Goal: Task Accomplishment & Management: Manage account settings

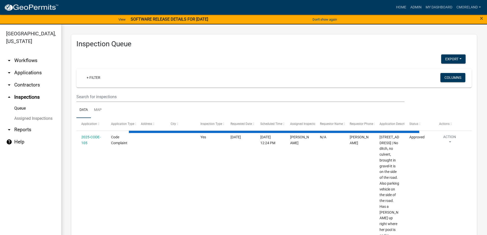
select select "2: 50"
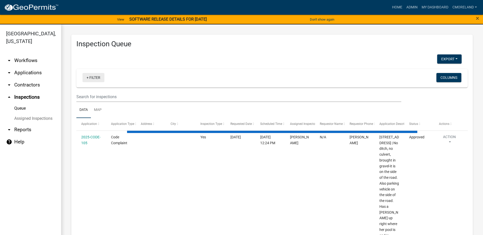
click at [95, 77] on link "+ Filter" at bounding box center [94, 77] width 22 height 9
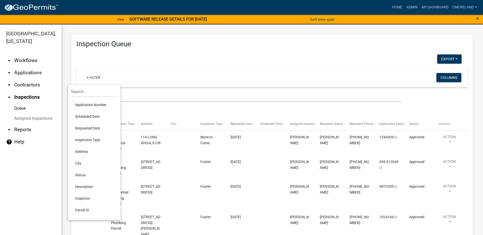
click at [90, 128] on li "Requested Date" at bounding box center [94, 129] width 47 height 12
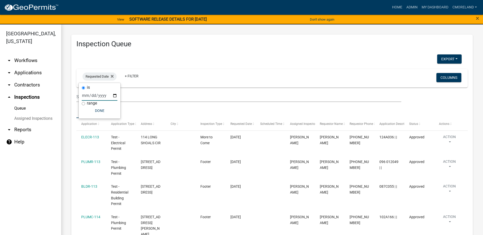
click at [115, 96] on input "date" at bounding box center [100, 95] width 36 height 10
type input "2025-09-15"
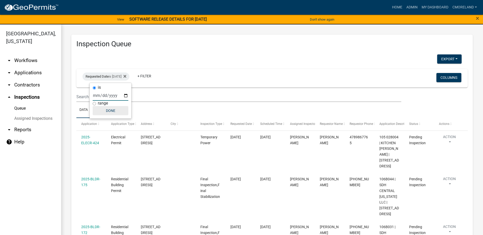
click at [113, 111] on button "Done" at bounding box center [111, 110] width 36 height 9
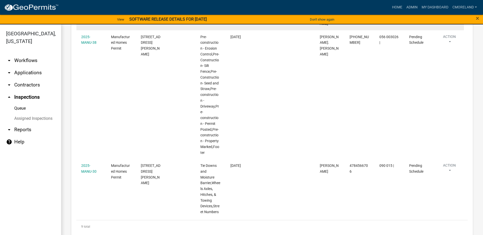
scroll to position [460, 0]
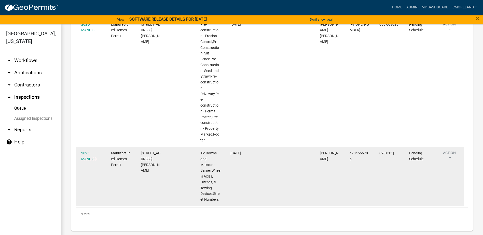
click at [86, 156] on div "2025-MANU-30" at bounding box center [91, 157] width 20 height 12
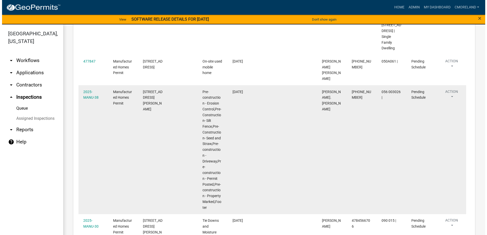
scroll to position [383, 0]
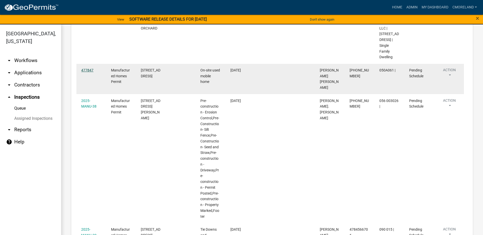
click at [90, 72] on link "477847" at bounding box center [87, 70] width 12 height 4
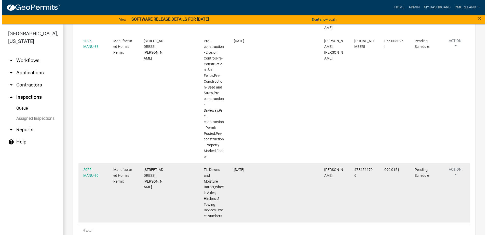
scroll to position [434, 0]
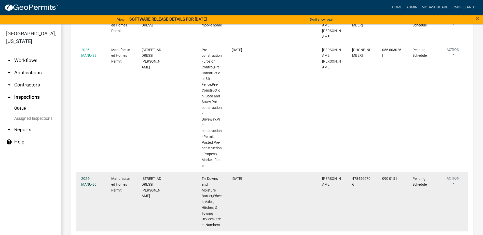
click at [90, 178] on link "2025-MANU-30" at bounding box center [88, 182] width 15 height 10
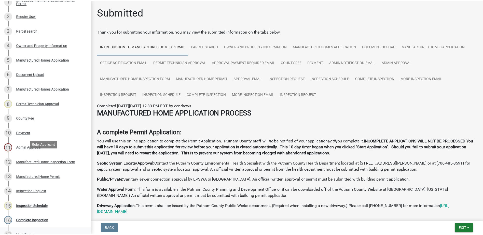
scroll to position [143, 0]
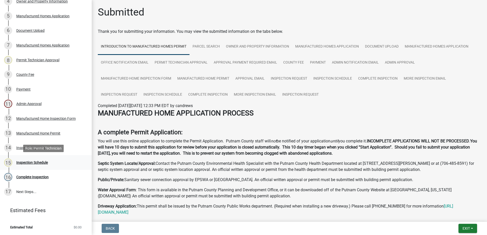
click at [39, 163] on div "Inspection Schedule" at bounding box center [32, 163] width 32 height 4
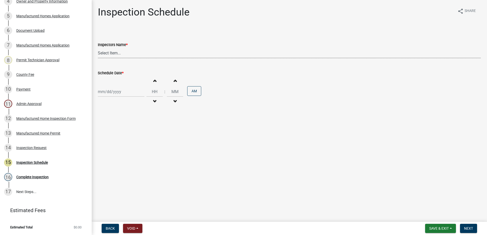
click at [122, 55] on select "Select Item... mrivera (Michele Rivera) StephanieM (Stephanie Morris ) QGrissom…" at bounding box center [289, 53] width 383 height 10
select select "a0ea4169-8540-4a2c-b9f4-cf4c1ffdeb95"
click at [98, 48] on select "Select Item... mrivera (Michele Rivera) StephanieM (Stephanie Morris ) QGrissom…" at bounding box center [289, 53] width 383 height 10
select select "9"
select select "2025"
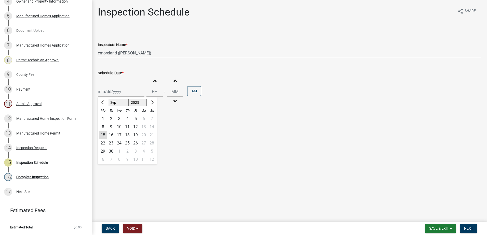
click at [124, 92] on div "Jan Feb Mar Apr May Jun Jul Aug Sep Oct Nov Dec 1525 1526 1527 1528 1529 1530 1…" at bounding box center [121, 92] width 47 height 10
click at [122, 93] on input "Schedule Date *" at bounding box center [121, 92] width 47 height 10
click at [133, 77] on div "Jan Feb Mar Apr May Jun Jul Aug Sep Oct Nov Dec 1525 1526 1527 1528 1529 1530 1…" at bounding box center [289, 91] width 383 height 31
select select "9"
select select "2025"
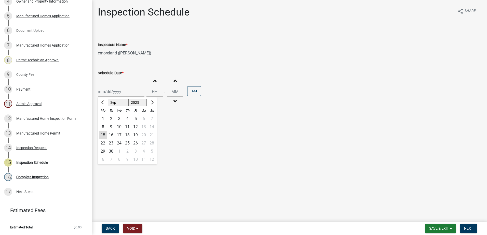
click at [115, 92] on div "Jan Feb Mar Apr May Jun Jul Aug Sep Oct Nov Dec 1525 1526 1527 1528 1529 1530 1…" at bounding box center [121, 92] width 47 height 10
click at [103, 135] on div "15" at bounding box center [103, 135] width 8 height 8
type input "09/15/2025"
click at [468, 228] on span "Next" at bounding box center [468, 229] width 9 height 4
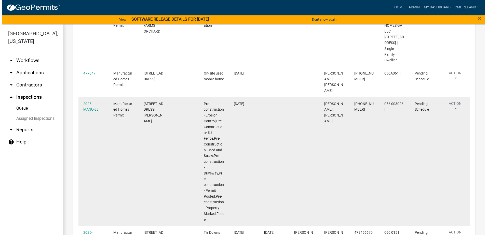
scroll to position [408, 0]
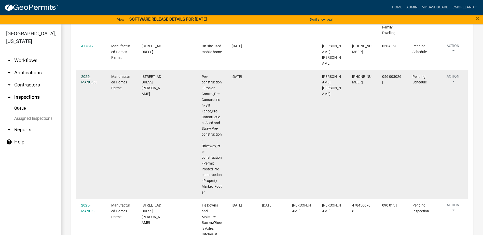
click at [96, 75] on link "2025-MANU-38" at bounding box center [88, 80] width 15 height 10
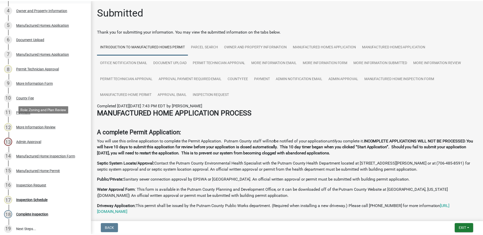
scroll to position [153, 0]
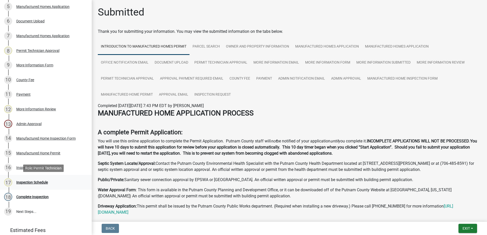
click at [39, 182] on div "Inspection Schedule" at bounding box center [32, 183] width 32 height 4
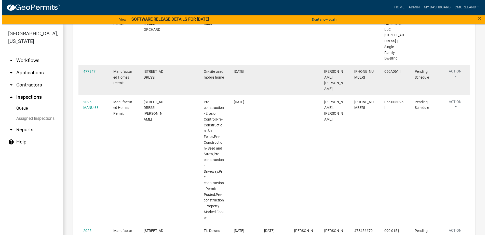
scroll to position [357, 0]
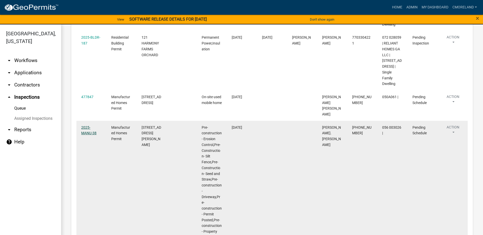
click at [92, 127] on link "2025-MANU-38" at bounding box center [88, 131] width 15 height 10
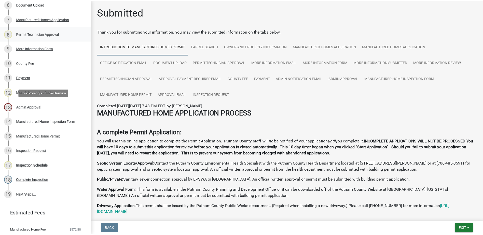
scroll to position [178, 0]
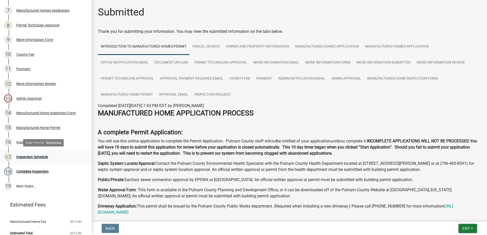
click at [39, 157] on div "Inspection Schedule" at bounding box center [32, 157] width 32 height 4
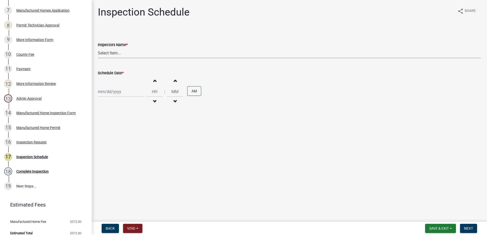
click at [125, 54] on select "Select Item... mrivera (Michele Rivera) StephanieM (Stephanie Morris ) QGrissom…" at bounding box center [289, 53] width 383 height 10
select select "a0ea4169-8540-4a2c-b9f4-cf4c1ffdeb95"
click at [98, 48] on select "Select Item... mrivera (Michele Rivera) StephanieM (Stephanie Morris ) QGrissom…" at bounding box center [289, 53] width 383 height 10
click at [130, 93] on div at bounding box center [121, 92] width 47 height 10
select select "9"
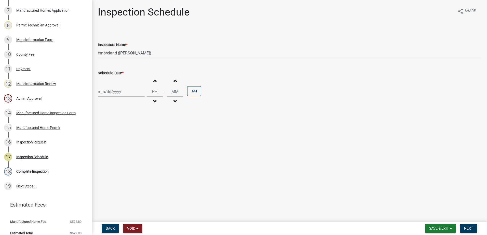
select select "2025"
click at [104, 135] on div "15" at bounding box center [103, 135] width 8 height 8
type input "09/15/2025"
click at [468, 228] on span "Next" at bounding box center [468, 229] width 9 height 4
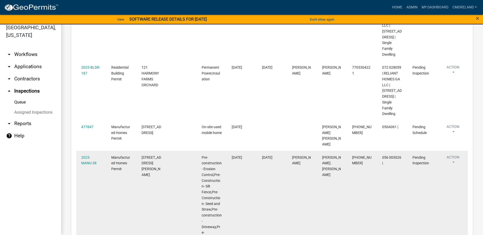
scroll to position [307, 0]
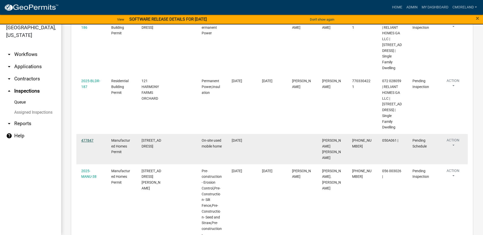
click at [89, 143] on link "477847" at bounding box center [87, 141] width 12 height 4
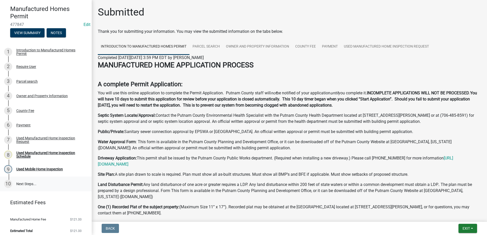
scroll to position [42, 0]
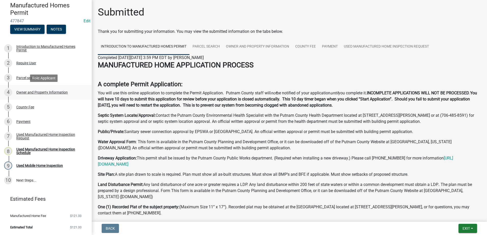
click at [34, 92] on div "Owner and Property Information" at bounding box center [41, 93] width 51 height 4
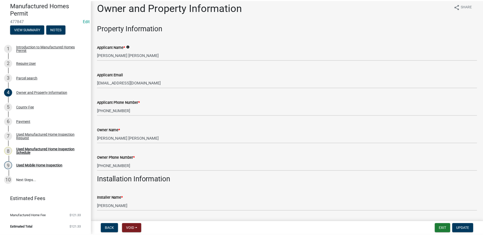
scroll to position [0, 0]
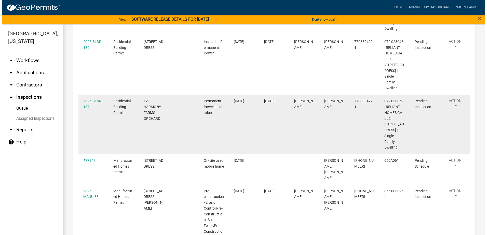
scroll to position [282, 0]
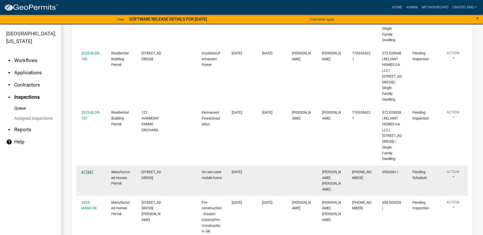
click at [88, 174] on link "477847" at bounding box center [87, 172] width 12 height 4
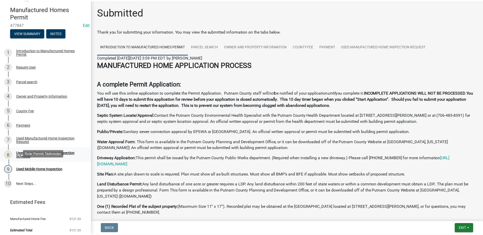
scroll to position [42, 0]
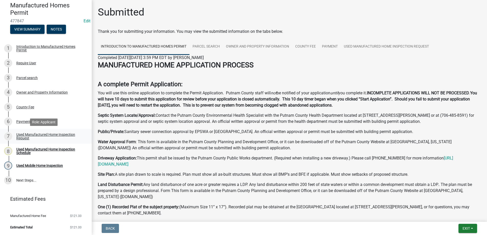
click at [42, 134] on div "Used Manufactured Home Inspection Request" at bounding box center [49, 136] width 67 height 7
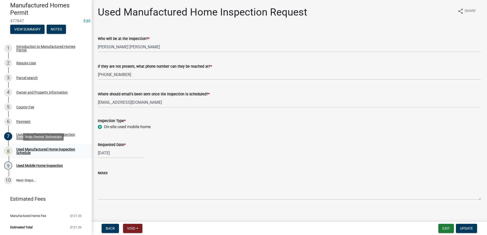
click at [32, 151] on div "Used Manufactured Home Inspection Schedule" at bounding box center [49, 151] width 67 height 7
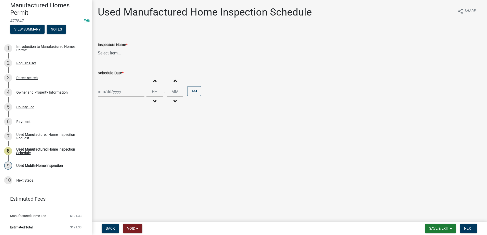
click at [124, 55] on select "Select Item... mrivera (Michele Rivera) StephanieM (Stephanie Morris ) QGrissom…" at bounding box center [289, 53] width 383 height 10
select select "a0ea4169-8540-4a2c-b9f4-cf4c1ffdeb95"
click at [98, 48] on select "Select Item... mrivera (Michele Rivera) StephanieM (Stephanie Morris ) QGrissom…" at bounding box center [289, 53] width 383 height 10
select select "9"
select select "2025"
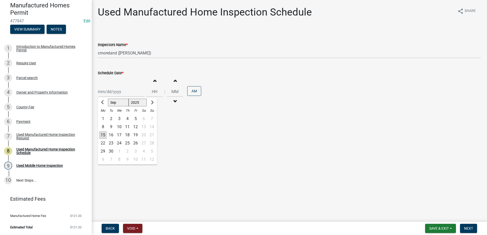
click at [120, 94] on div "Jan Feb Mar Apr May Jun Jul Aug Sep Oct Nov Dec 1525 1526 1527 1528 1529 1530 1…" at bounding box center [121, 92] width 47 height 10
click at [112, 136] on div "16" at bounding box center [111, 135] width 8 height 8
type input "09/16/2025"
click at [470, 229] on span "Next" at bounding box center [468, 229] width 9 height 4
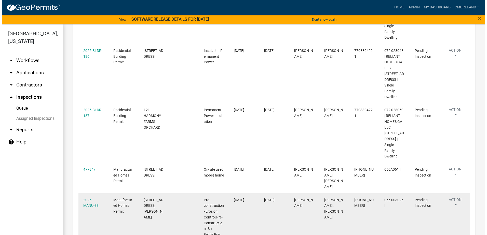
scroll to position [460, 0]
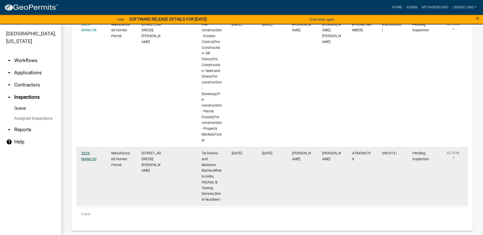
click at [89, 152] on link "2025-MANU-30" at bounding box center [88, 156] width 15 height 10
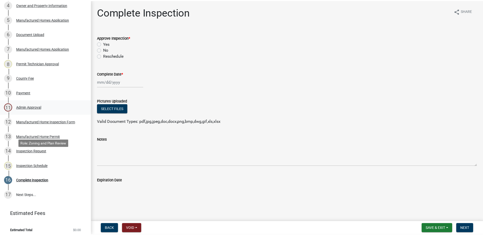
scroll to position [143, 0]
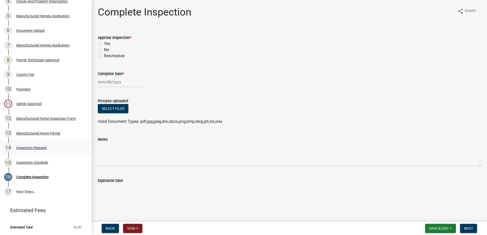
click at [38, 148] on div "Inspection Request" at bounding box center [31, 148] width 30 height 4
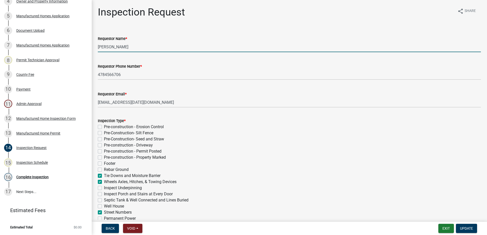
click at [147, 46] on input "Cedrick Moreland" at bounding box center [289, 47] width 383 height 10
type input "C"
type input "Duane"
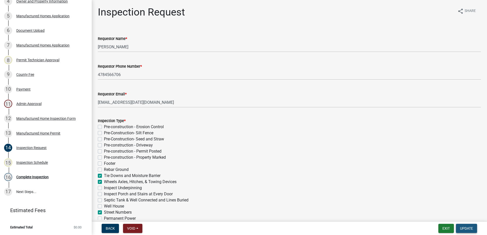
click at [469, 229] on span "Update" at bounding box center [466, 229] width 13 height 4
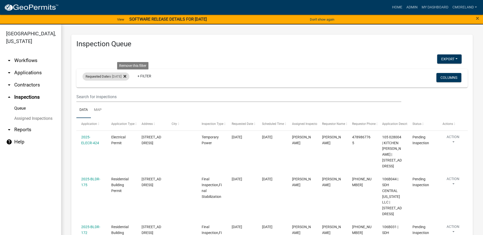
click at [126, 77] on icon at bounding box center [125, 76] width 3 height 3
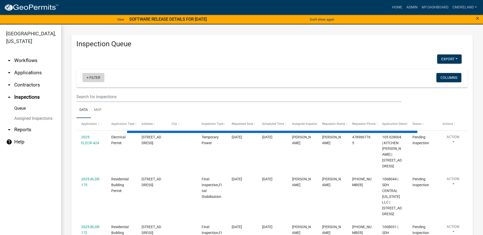
click at [97, 77] on link "+ Filter" at bounding box center [94, 77] width 22 height 9
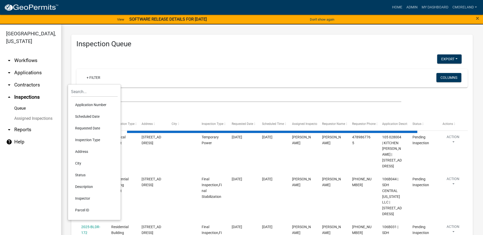
select select "2: 50"
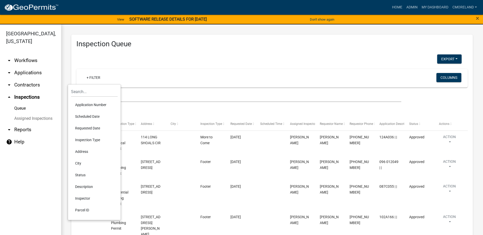
click at [86, 117] on li "Scheduled Date" at bounding box center [94, 117] width 47 height 12
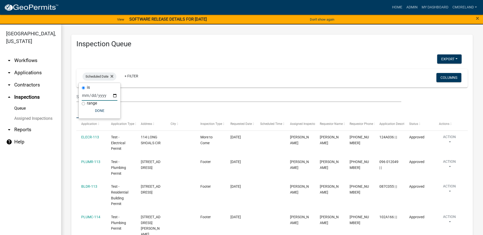
click at [114, 96] on input "date" at bounding box center [100, 95] width 36 height 10
type input "2025-09-16"
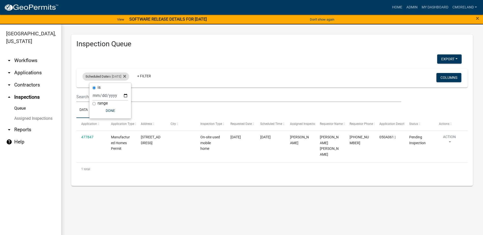
click at [128, 74] on div "Scheduled Date is 09/16/2025" at bounding box center [106, 77] width 47 height 8
click at [125, 77] on div "Scheduled Date is 09/16/2025" at bounding box center [106, 77] width 47 height 8
click at [125, 96] on input "2025-09-16" at bounding box center [110, 95] width 36 height 10
type input "2025-09-15"
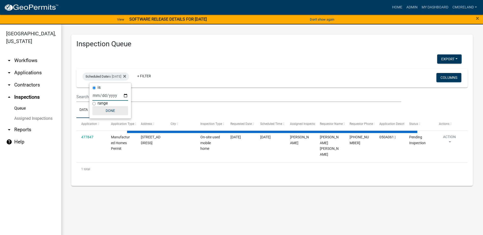
select select "2: 50"
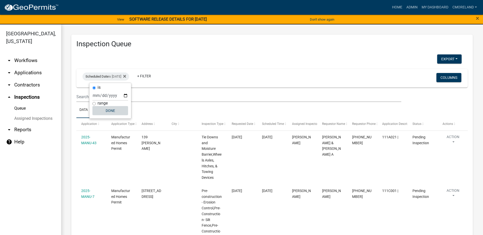
click at [110, 109] on button "Done" at bounding box center [110, 110] width 36 height 9
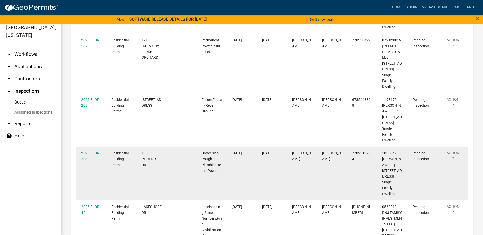
scroll to position [782, 0]
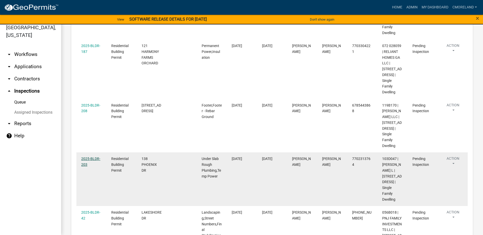
click at [89, 157] on link "2025-BLDR-203" at bounding box center [90, 162] width 19 height 10
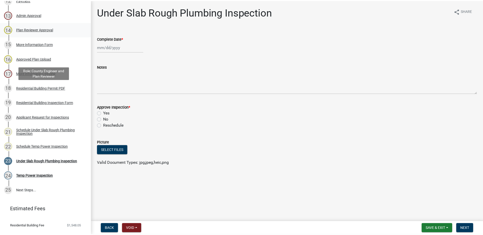
scroll to position [265, 0]
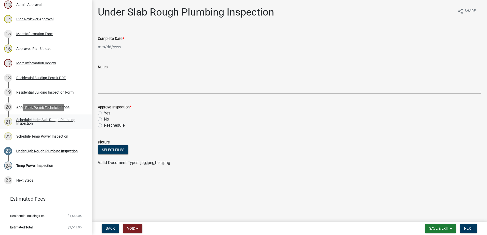
click at [39, 120] on div "Schedule Under Slab Rough Plumbing Inspection" at bounding box center [49, 121] width 67 height 7
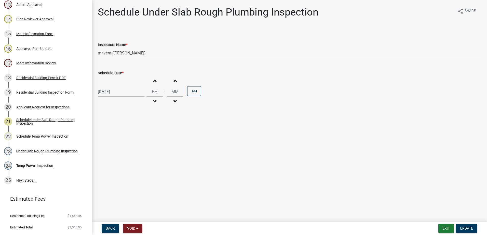
click at [150, 53] on select "Select Item... mrivera (Michele Rivera) StephanieM (Stephanie Morris ) QGrissom…" at bounding box center [289, 53] width 383 height 10
select select "a0ea4169-8540-4a2c-b9f4-cf4c1ffdeb95"
click at [98, 48] on select "Select Item... mrivera (Michele Rivera) StephanieM (Stephanie Morris ) QGrissom…" at bounding box center [289, 53] width 383 height 10
click at [472, 227] on span "Update" at bounding box center [466, 229] width 13 height 4
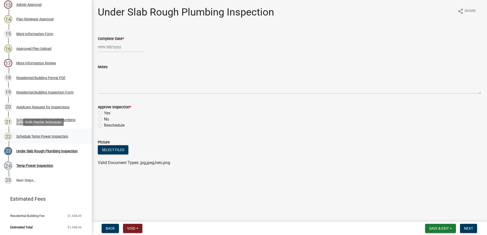
click at [38, 136] on div "Schedule Temp Power Inspection" at bounding box center [42, 137] width 52 height 4
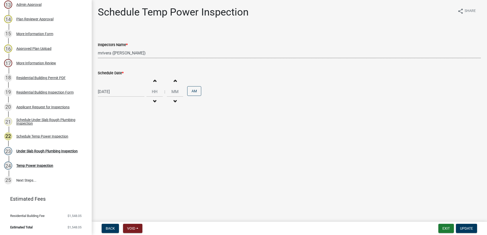
click at [149, 52] on select "Select Item... mrivera (Michele Rivera) StephanieM (Stephanie Morris ) QGrissom…" at bounding box center [289, 53] width 383 height 10
select select "a0ea4169-8540-4a2c-b9f4-cf4c1ffdeb95"
click at [98, 48] on select "Select Item... mrivera (Michele Rivera) StephanieM (Stephanie Morris ) QGrissom…" at bounding box center [289, 53] width 383 height 10
click at [470, 232] on button "Update" at bounding box center [466, 228] width 21 height 9
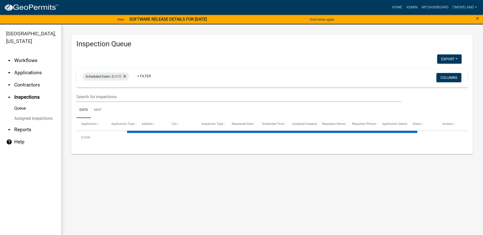
select select "2: 50"
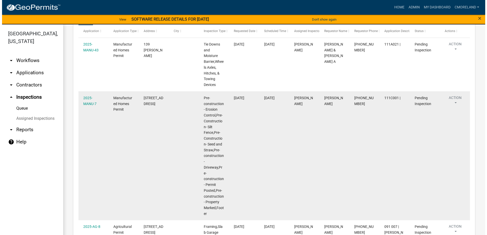
scroll to position [102, 0]
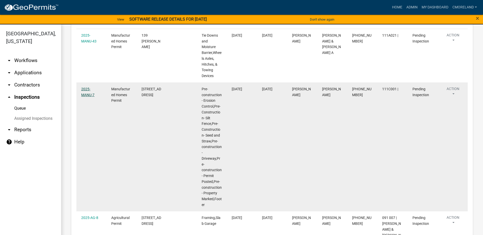
click at [95, 89] on link "2025-MANU-7" at bounding box center [87, 92] width 13 height 10
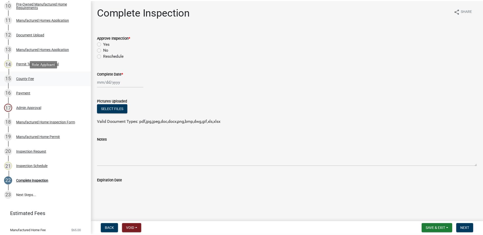
scroll to position [229, 0]
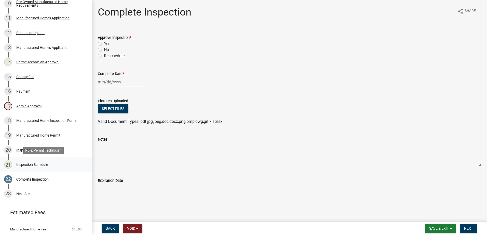
click at [39, 163] on div "Inspection Schedule" at bounding box center [32, 165] width 32 height 4
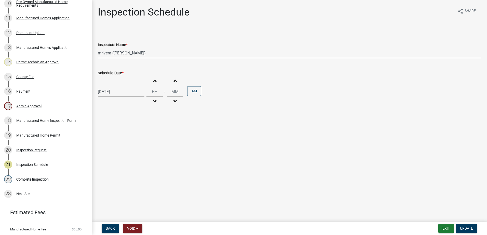
click at [150, 53] on select "Select Item... mrivera (Michele Rivera) StephanieM (Stephanie Morris ) QGrissom…" at bounding box center [289, 53] width 383 height 10
select select "a0ea4169-8540-4a2c-b9f4-cf4c1ffdeb95"
click at [98, 48] on select "Select Item... mrivera (Michele Rivera) StephanieM (Stephanie Morris ) QGrissom…" at bounding box center [289, 53] width 383 height 10
click at [464, 228] on span "Update" at bounding box center [466, 229] width 13 height 4
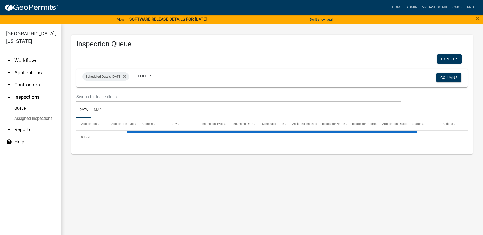
select select "2: 50"
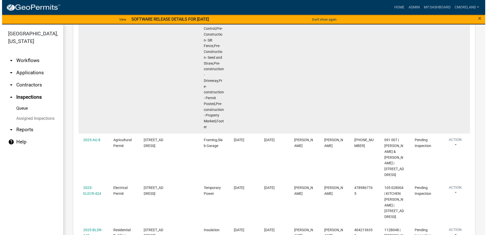
scroll to position [204, 0]
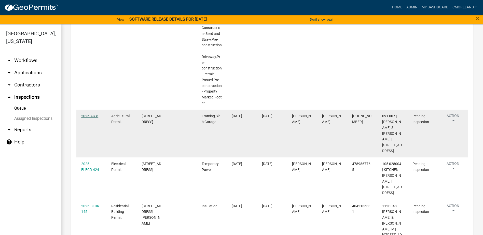
click at [92, 116] on link "2025-AG-8" at bounding box center [89, 116] width 17 height 4
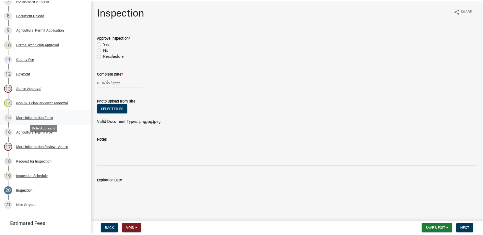
scroll to position [206, 0]
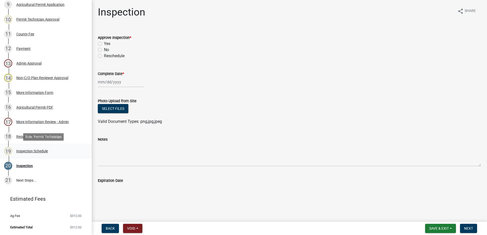
click at [32, 150] on div "Inspection Schedule" at bounding box center [32, 152] width 32 height 4
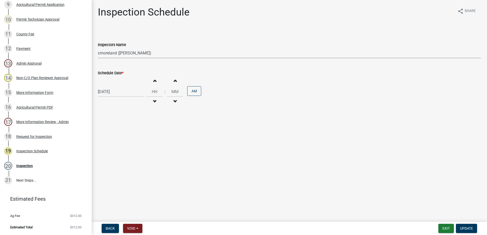
click at [160, 53] on select "Select Item... mrivera (Michele Rivera) StephanieM (Stephanie Morris ) QGrissom…" at bounding box center [289, 53] width 383 height 10
select select "07642ab0-564c-47bb-824b-0ccf2da83593"
click at [98, 48] on select "Select Item... mrivera (Michele Rivera) StephanieM (Stephanie Morris ) QGrissom…" at bounding box center [289, 53] width 383 height 10
click at [465, 229] on span "Update" at bounding box center [466, 229] width 13 height 4
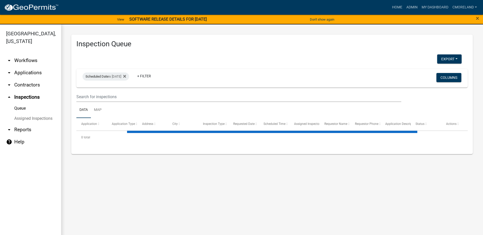
select select "2: 50"
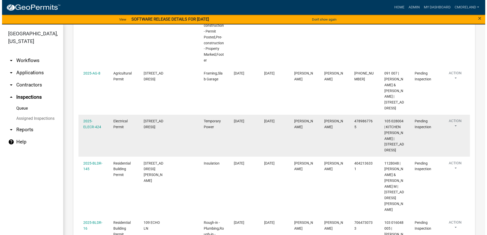
scroll to position [255, 0]
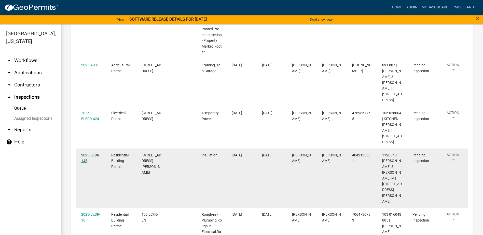
click at [89, 153] on link "2025-BLDR-145" at bounding box center [90, 158] width 19 height 10
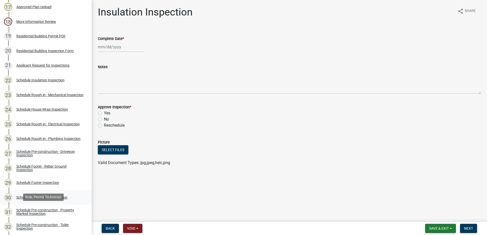
scroll to position [306, 0]
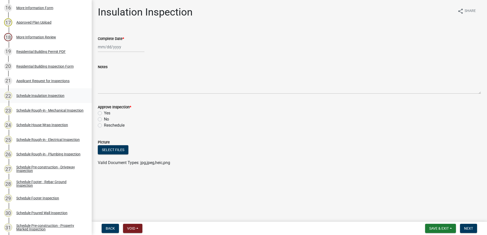
click at [46, 95] on div "Schedule Insulation Inspection" at bounding box center [40, 96] width 48 height 4
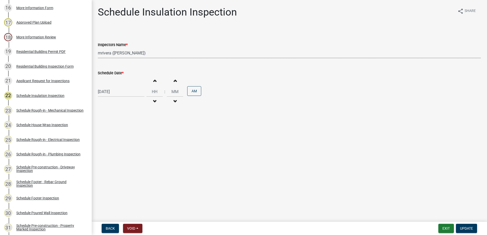
click at [144, 54] on select "Select Item... mrivera (Michele Rivera) StephanieM (Stephanie Morris ) QGrissom…" at bounding box center [289, 53] width 383 height 10
select select "a0ea4169-8540-4a2c-b9f4-cf4c1ffdeb95"
click at [98, 48] on select "Select Item... mrivera (Michele Rivera) StephanieM (Stephanie Morris ) QGrissom…" at bounding box center [289, 53] width 383 height 10
click at [470, 230] on span "Update" at bounding box center [466, 229] width 13 height 4
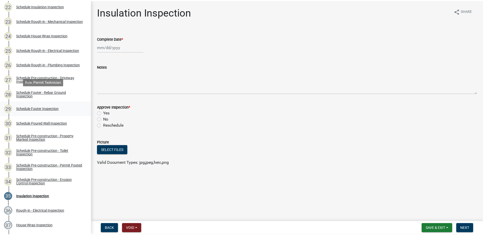
scroll to position [408, 0]
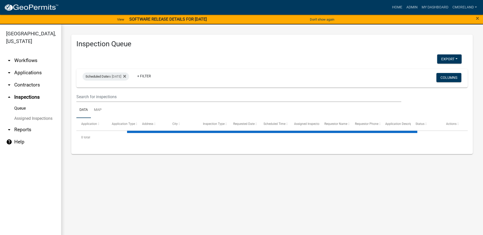
select select "2: 50"
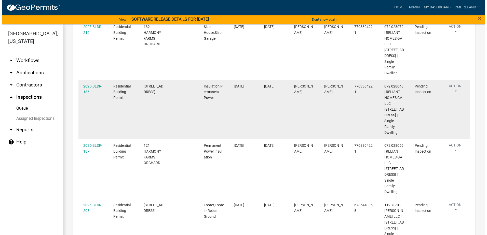
scroll to position [713, 0]
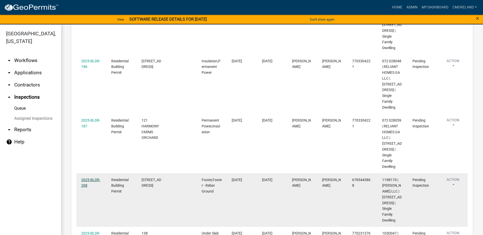
click at [90, 178] on link "2025-BLDR-208" at bounding box center [90, 183] width 19 height 10
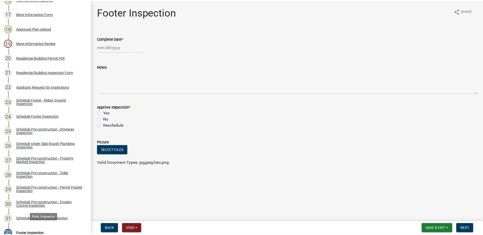
scroll to position [306, 0]
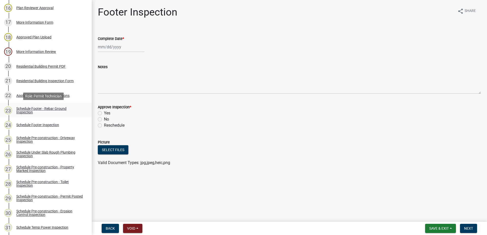
click at [45, 108] on div "Schedule Footer - Rebar Ground Inspection" at bounding box center [49, 110] width 67 height 7
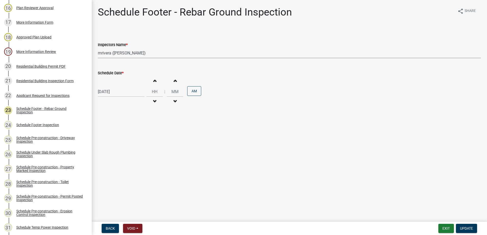
click at [147, 56] on select "Select Item... mrivera (Michele Rivera) StephanieM (Stephanie Morris ) QGrissom…" at bounding box center [289, 53] width 383 height 10
select select "a0ea4169-8540-4a2c-b9f4-cf4c1ffdeb95"
click at [98, 48] on select "Select Item... mrivera (Michele Rivera) StephanieM (Stephanie Morris ) QGrissom…" at bounding box center [289, 53] width 383 height 10
click at [467, 228] on span "Update" at bounding box center [466, 229] width 13 height 4
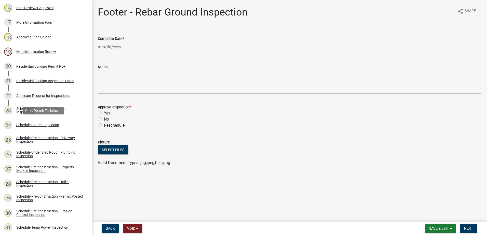
click at [38, 125] on div "Schedule Footer Inspection" at bounding box center [37, 125] width 43 height 4
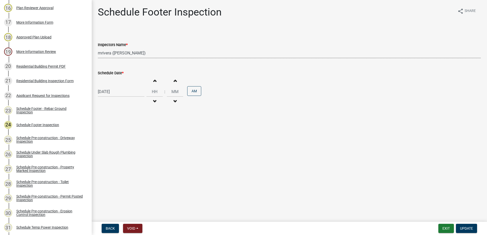
click at [150, 55] on select "Select Item... mrivera (Michele Rivera) StephanieM (Stephanie Morris ) QGrissom…" at bounding box center [289, 53] width 383 height 10
select select "a0ea4169-8540-4a2c-b9f4-cf4c1ffdeb95"
click at [98, 48] on select "Select Item... mrivera (Michele Rivera) StephanieM (Stephanie Morris ) QGrissom…" at bounding box center [289, 53] width 383 height 10
click at [469, 230] on span "Update" at bounding box center [466, 229] width 13 height 4
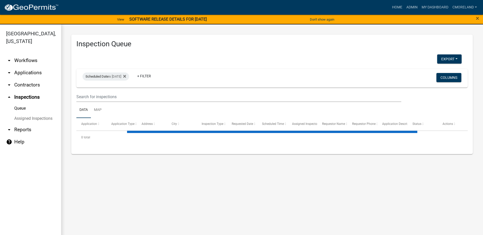
select select "2: 50"
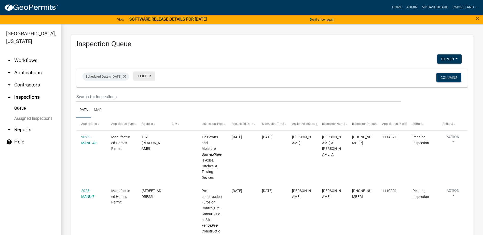
click at [155, 76] on link "+ Filter" at bounding box center [144, 76] width 22 height 9
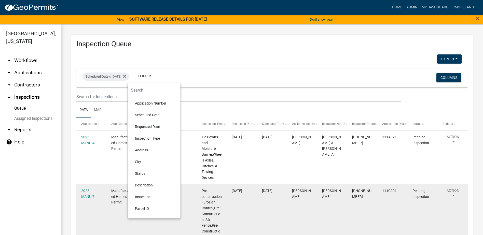
click at [144, 197] on li "Inspector" at bounding box center [154, 197] width 47 height 12
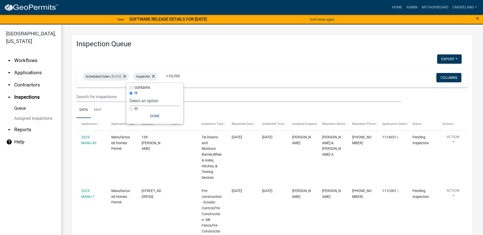
click at [169, 102] on select "Select an option None Michele Rivera Dorothy Evans Stephanie Morris Quistan Jam…" at bounding box center [154, 101] width 51 height 10
select select "07642ab0-564c-47bb-824b-0ccf2da83593"
click at [142, 96] on select "Select an option None Michele Rivera Dorothy Evans Stephanie Morris Quistan Jam…" at bounding box center [154, 101] width 51 height 10
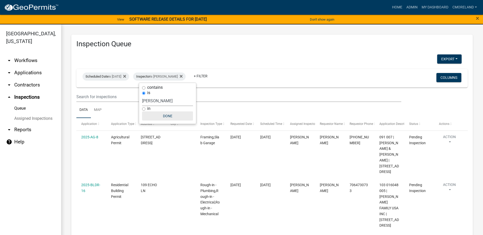
click at [163, 115] on button "Done" at bounding box center [167, 116] width 51 height 9
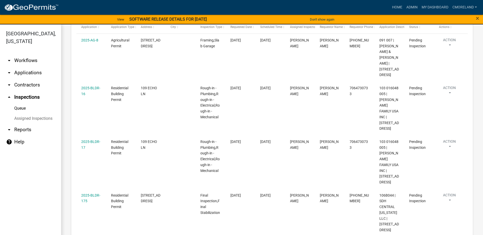
scroll to position [76, 0]
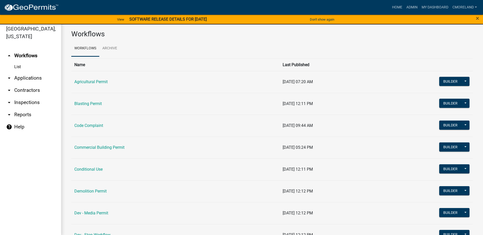
scroll to position [6, 0]
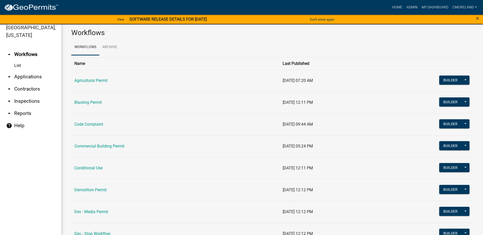
click at [30, 99] on link "arrow_drop_down Inspections" at bounding box center [30, 101] width 61 height 12
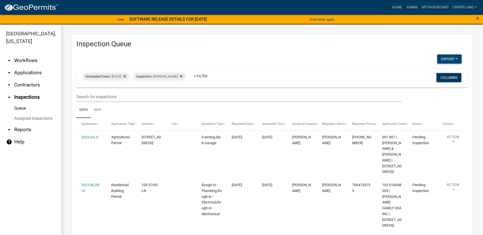
click at [444, 59] on button "Export" at bounding box center [449, 59] width 24 height 9
click at [428, 71] on button "Excel Format (.xlsx)" at bounding box center [438, 72] width 48 height 12
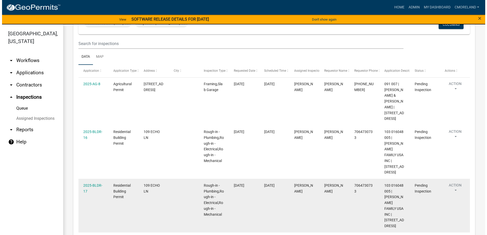
scroll to position [50, 0]
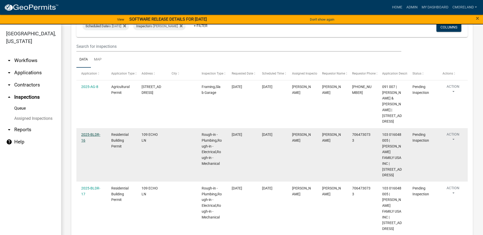
click at [87, 135] on link "2025-BLDR-16" at bounding box center [90, 138] width 19 height 10
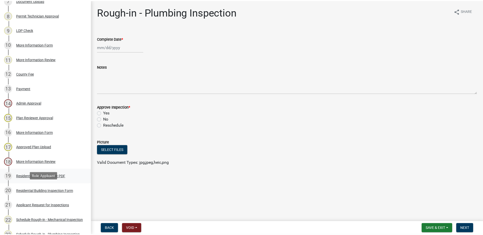
scroll to position [204, 0]
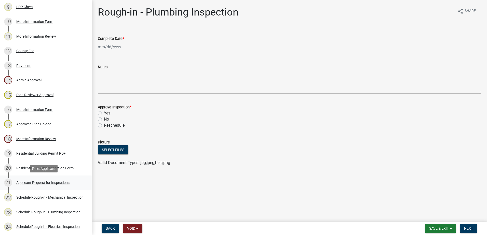
click at [37, 182] on div "Applicant Request for Inspections" at bounding box center [42, 183] width 53 height 4
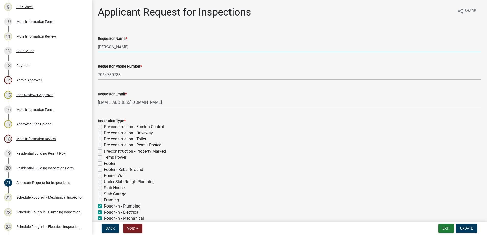
click at [136, 48] on input "Michele Rivera" at bounding box center [289, 47] width 383 height 10
type input "M"
type input "Nathe"
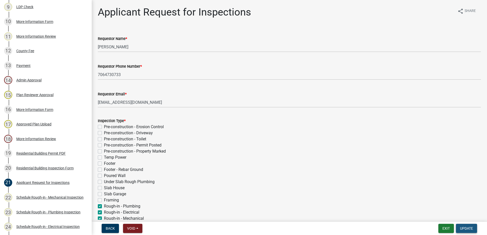
click at [471, 227] on span "Update" at bounding box center [466, 229] width 13 height 4
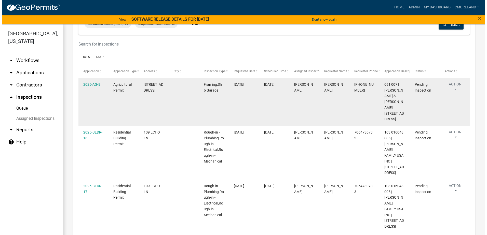
scroll to position [76, 0]
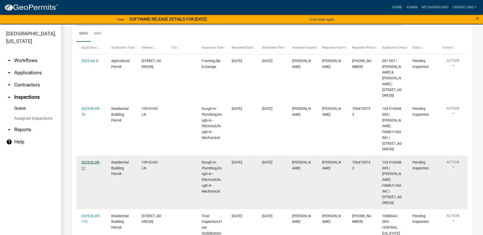
click at [93, 161] on link "2025-BLDR-17" at bounding box center [90, 166] width 19 height 10
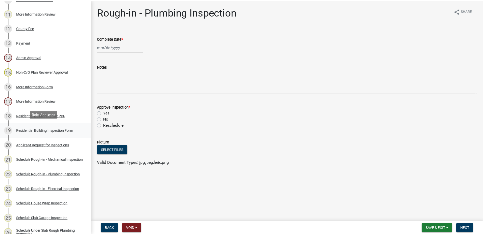
scroll to position [229, 0]
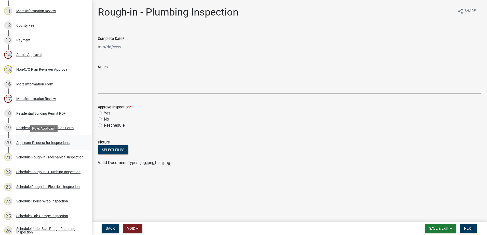
click at [43, 142] on div "Applicant Request for Inspections" at bounding box center [42, 143] width 53 height 4
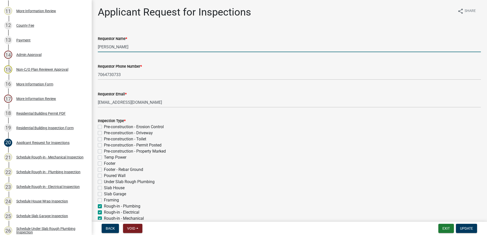
click at [130, 48] on input "Michele Rivera" at bounding box center [289, 47] width 383 height 10
type input "M"
type input "Nathe"
click at [466, 228] on span "Update" at bounding box center [466, 229] width 13 height 4
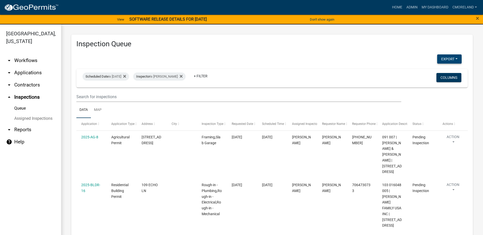
click at [444, 58] on button "Export" at bounding box center [449, 59] width 24 height 9
click at [430, 72] on button "Excel Format (.xlsx)" at bounding box center [438, 72] width 48 height 12
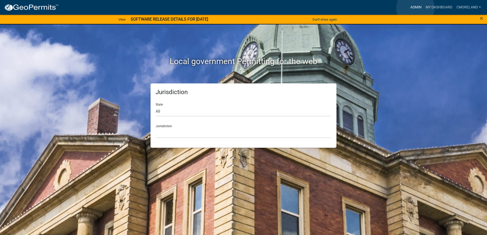
click at [416, 8] on link "Admin" at bounding box center [415, 8] width 15 height 10
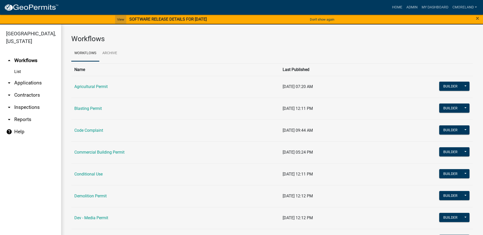
click at [117, 20] on link "View" at bounding box center [120, 19] width 11 height 8
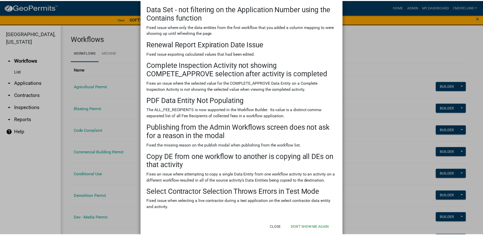
scroll to position [125, 0]
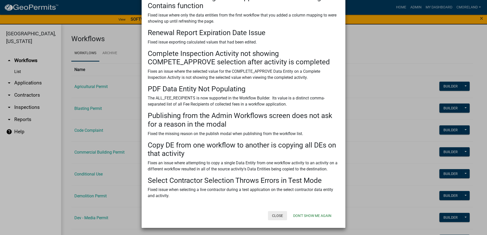
click at [277, 216] on button "Close" at bounding box center [277, 215] width 19 height 9
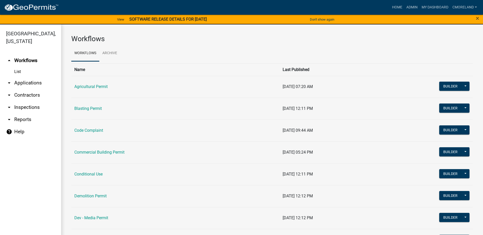
click at [27, 107] on link "arrow_drop_down Inspections" at bounding box center [30, 107] width 61 height 12
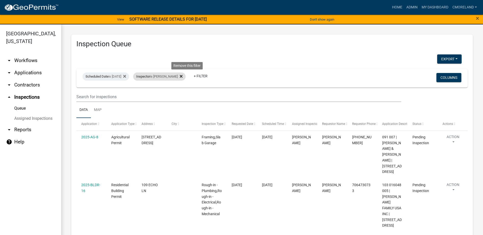
click at [183, 76] on icon at bounding box center [181, 76] width 3 height 3
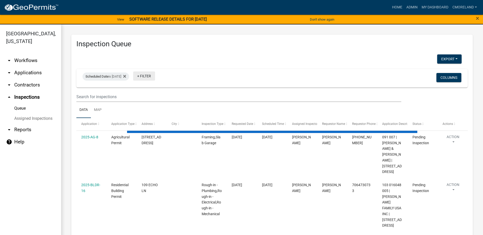
click at [154, 75] on link "+ Filter" at bounding box center [144, 76] width 22 height 9
select select "2: 50"
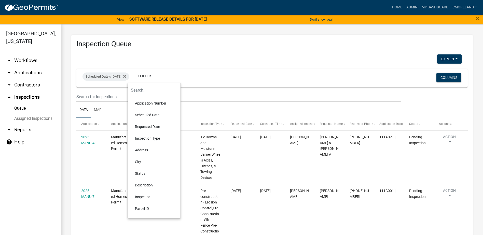
click at [148, 197] on li "Inspector" at bounding box center [154, 197] width 47 height 12
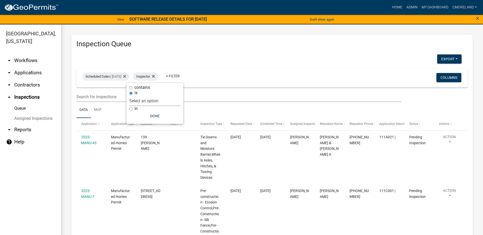
click at [162, 102] on select "Select an option None Michele Rivera Dorothy Evans Stephanie Morris Quistan Jam…" at bounding box center [154, 101] width 51 height 10
select select "a0ea4169-8540-4a2c-b9f4-cf4c1ffdeb95"
click at [144, 96] on select "Select an option None Michele Rivera Dorothy Evans Stephanie Morris Quistan Jam…" at bounding box center [154, 101] width 51 height 10
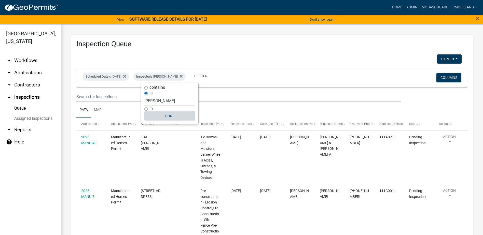
click at [172, 116] on button "Done" at bounding box center [169, 116] width 51 height 9
click at [448, 59] on button "Export" at bounding box center [449, 59] width 24 height 9
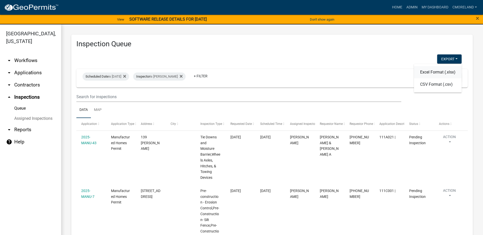
click at [437, 72] on button "Excel Format (.xlsx)" at bounding box center [438, 72] width 48 height 12
click at [383, 41] on h3 "Inspection Queue" at bounding box center [272, 44] width 392 height 9
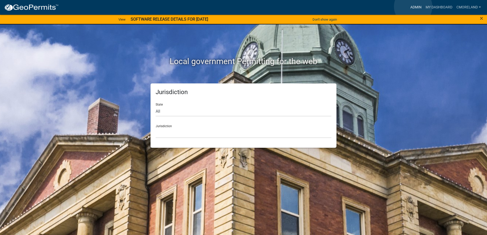
click at [413, 7] on link "Admin" at bounding box center [415, 8] width 15 height 10
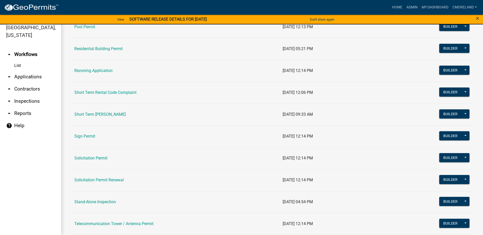
scroll to position [591, 0]
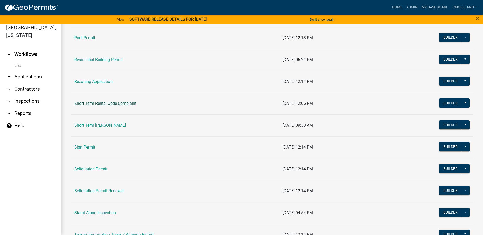
click at [116, 104] on link "Short Term Rental Code Complaint" at bounding box center [105, 103] width 62 height 5
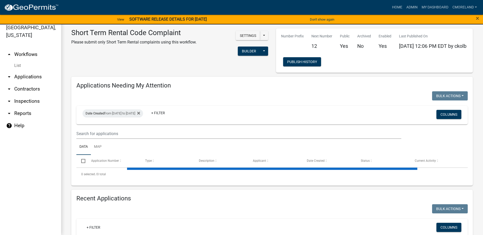
select select "3: 100"
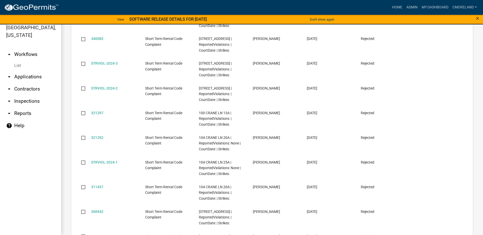
scroll to position [1739, 0]
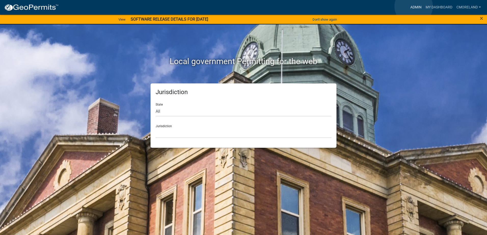
click at [414, 6] on link "Admin" at bounding box center [415, 8] width 15 height 10
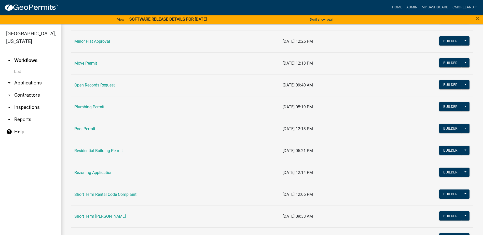
scroll to position [535, 0]
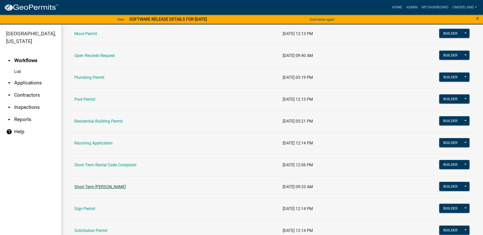
click at [111, 187] on link "Short Term [PERSON_NAME]" at bounding box center [99, 187] width 51 height 5
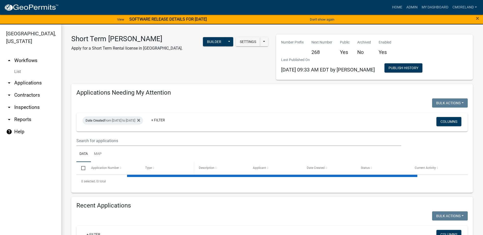
select select "3: 100"
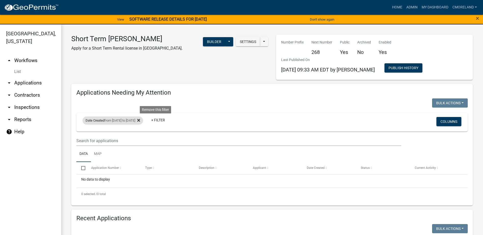
click at [140, 121] on icon at bounding box center [138, 120] width 3 height 3
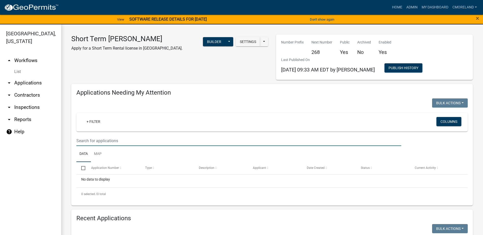
click at [104, 139] on input "text" at bounding box center [238, 141] width 325 height 10
